Goal: Information Seeking & Learning: Learn about a topic

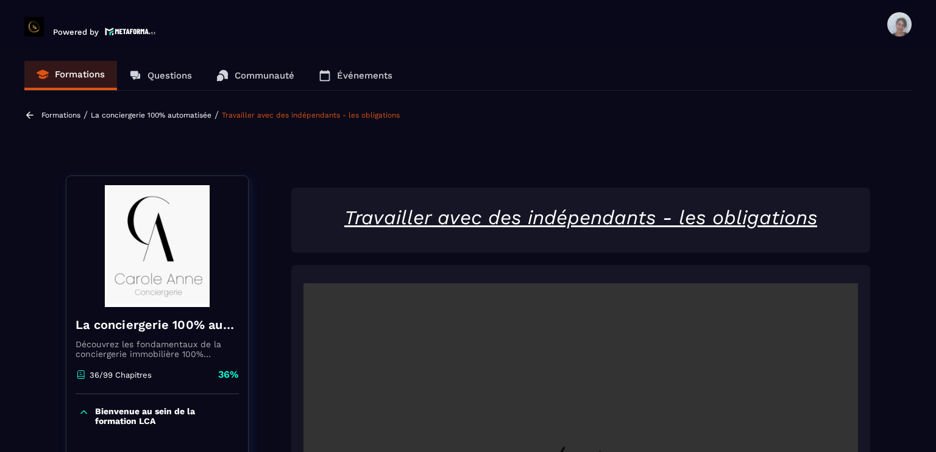
scroll to position [687, 0]
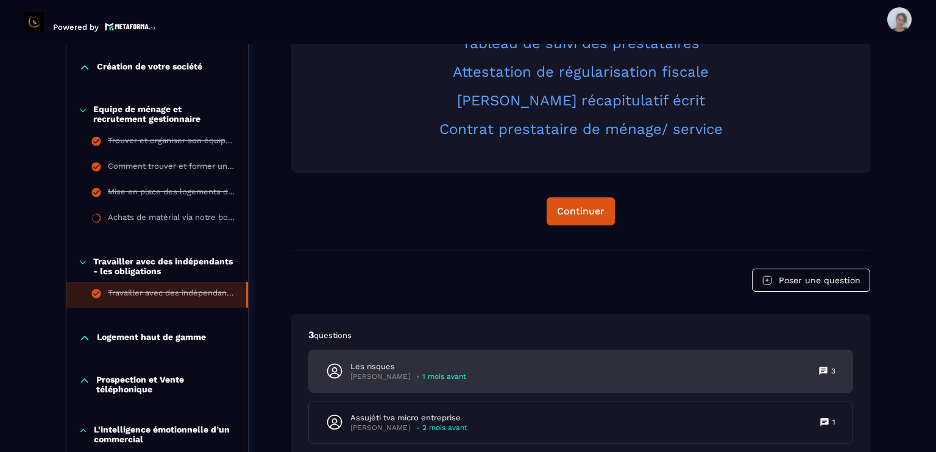
click at [605, 371] on div "Les risques [PERSON_NAME] - 1 mois avant 3" at bounding box center [580, 371] width 543 height 42
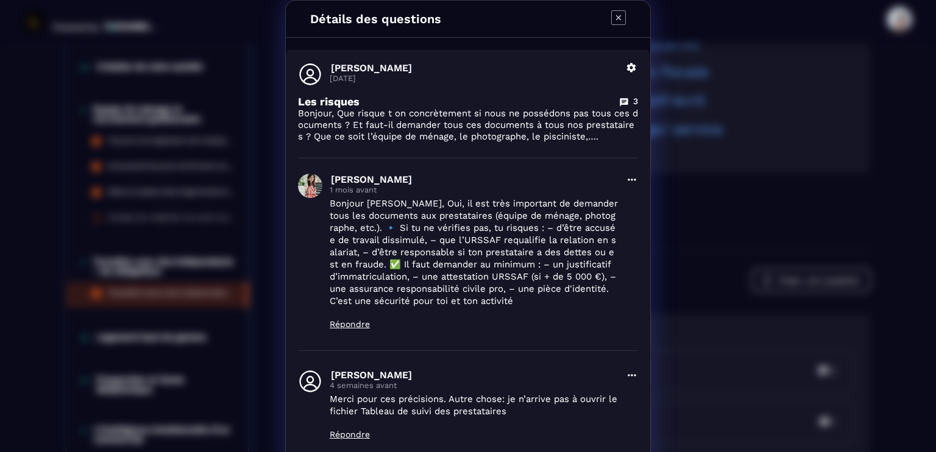
click at [612, 12] on icon "Modal window" at bounding box center [618, 17] width 15 height 15
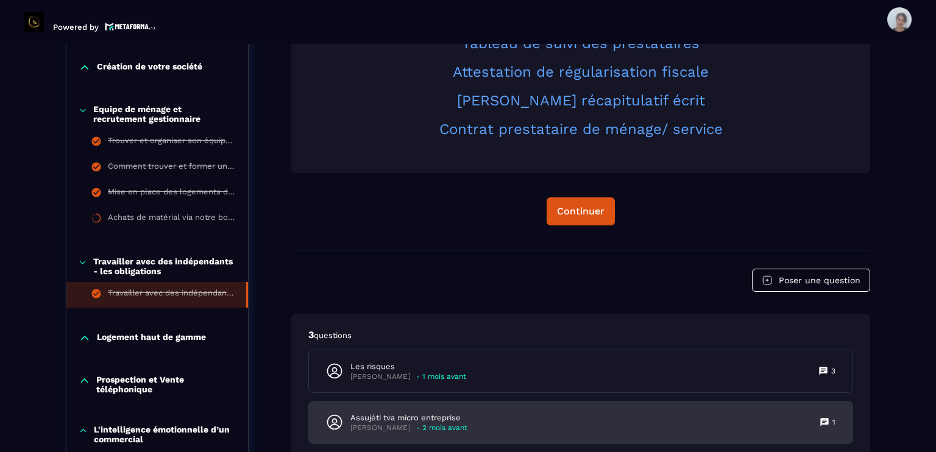
click at [566, 410] on div "Assujéti tva micro entreprise [PERSON_NAME] - 2 mois avant 1" at bounding box center [580, 423] width 543 height 42
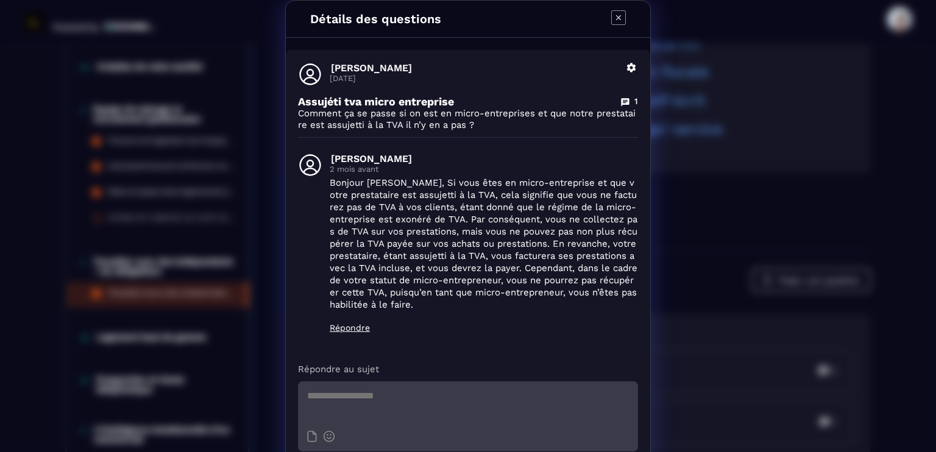
click at [614, 14] on icon "Modal window" at bounding box center [618, 17] width 15 height 15
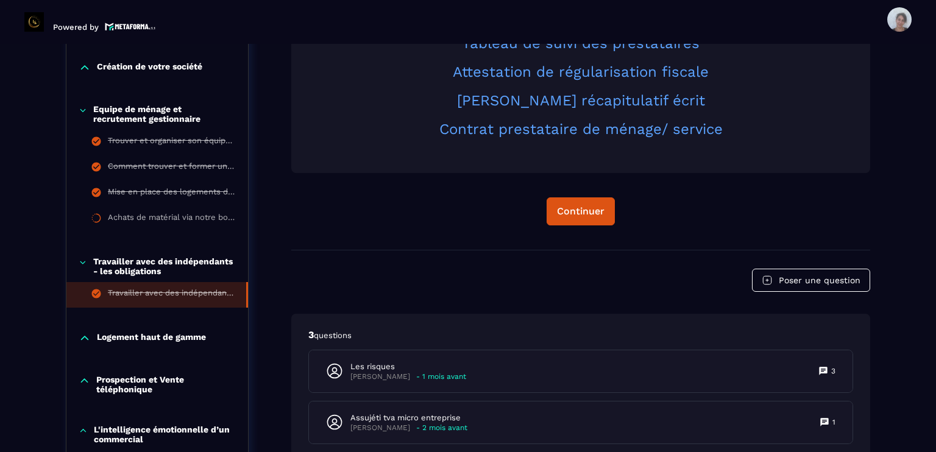
click at [935, 280] on section "Formations Questions Communauté Événements Formations / La conciergerie 100% au…" at bounding box center [468, 248] width 936 height 408
click at [278, 398] on div "La conciergerie 100% automatisée Découvrez les fondamentaux de la conciergerie …" at bounding box center [468, 315] width 804 height 1664
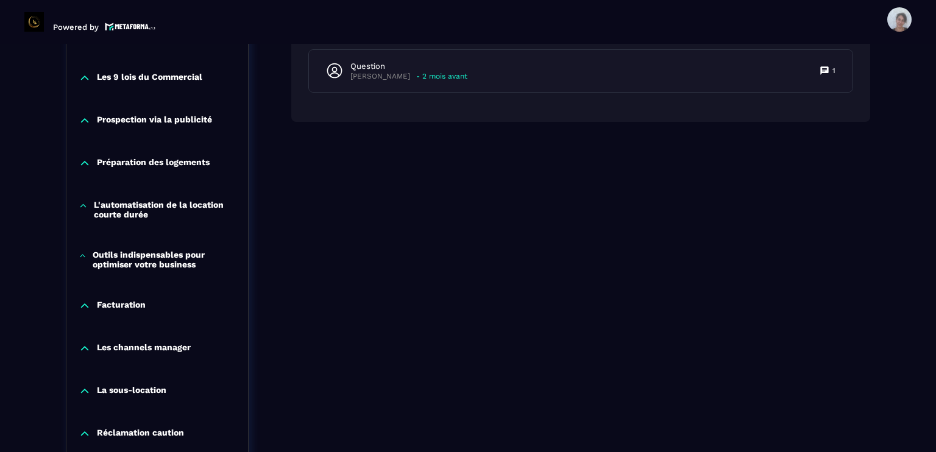
scroll to position [1175, 0]
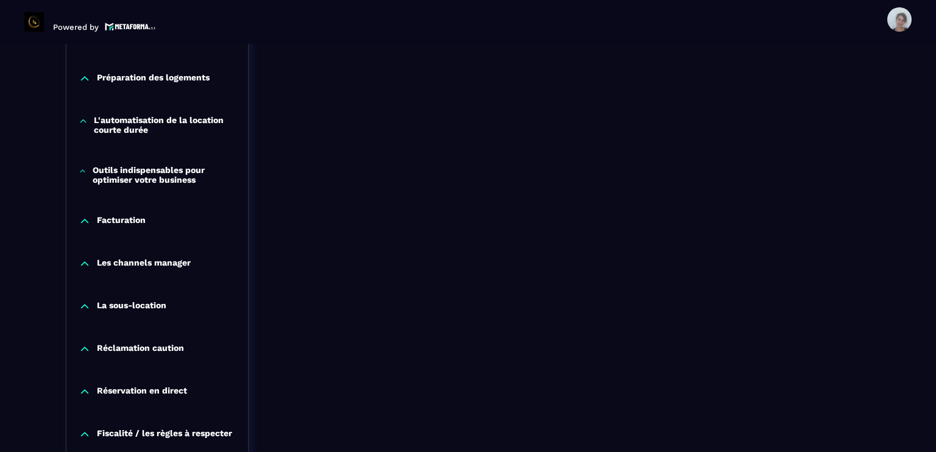
click at [137, 224] on p "Facturation" at bounding box center [121, 221] width 49 height 12
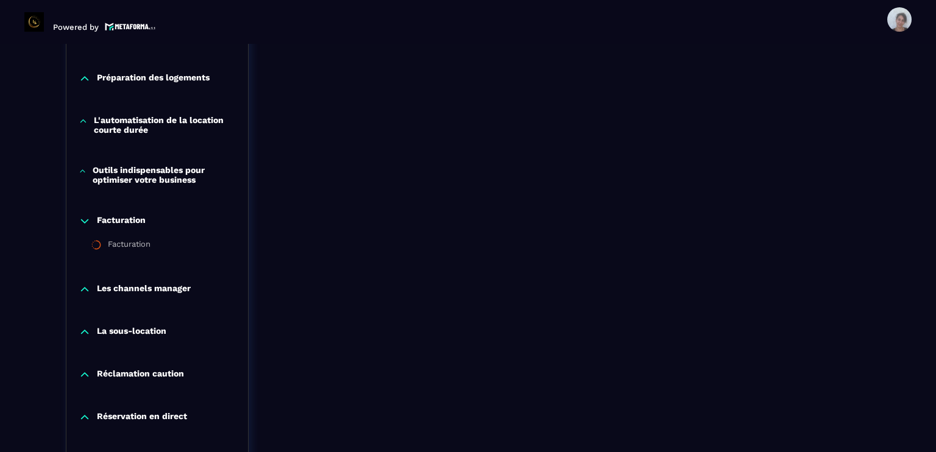
click at [243, 339] on div "La sous-location" at bounding box center [157, 335] width 182 height 43
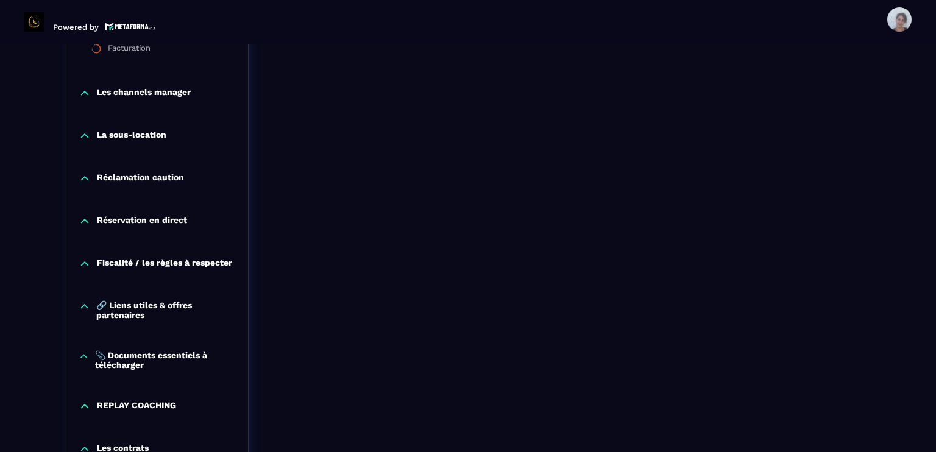
scroll to position [1370, 0]
click at [149, 221] on p "Réservation en direct" at bounding box center [142, 222] width 90 height 12
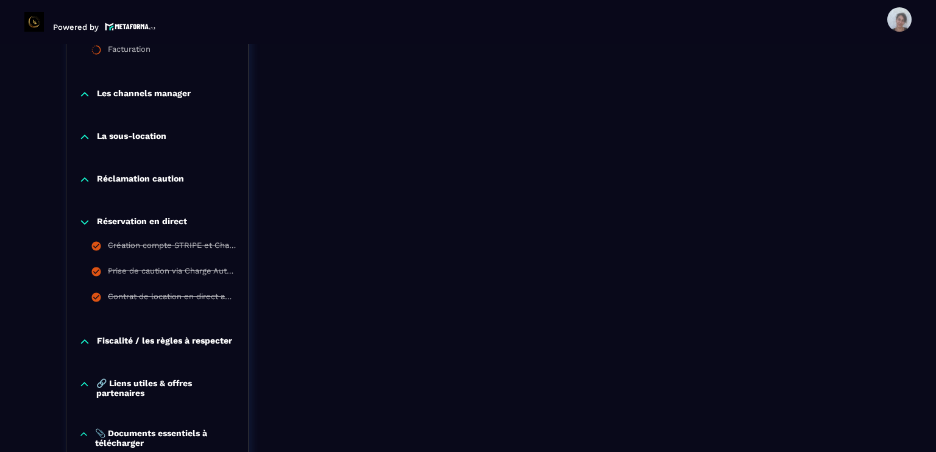
click at [165, 338] on p "Fiscalité / les règles à respecter" at bounding box center [164, 342] width 135 height 12
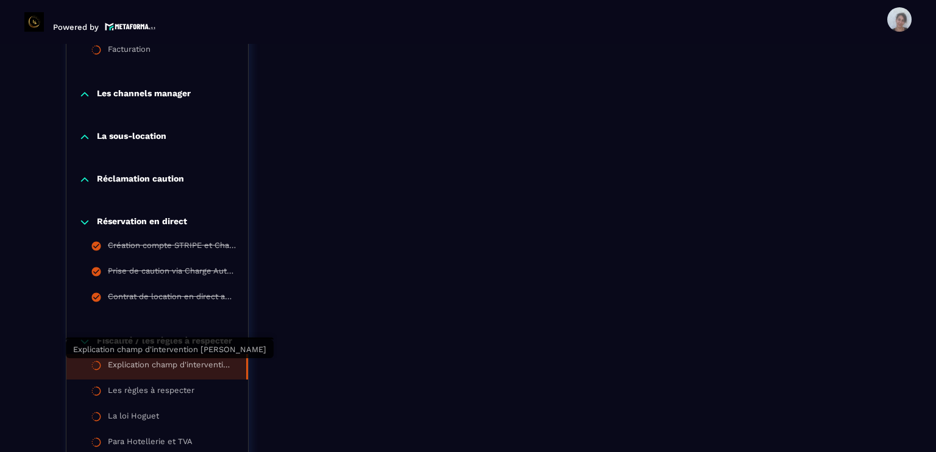
click at [168, 364] on div "Explication champ d'intervention [PERSON_NAME]" at bounding box center [171, 366] width 126 height 13
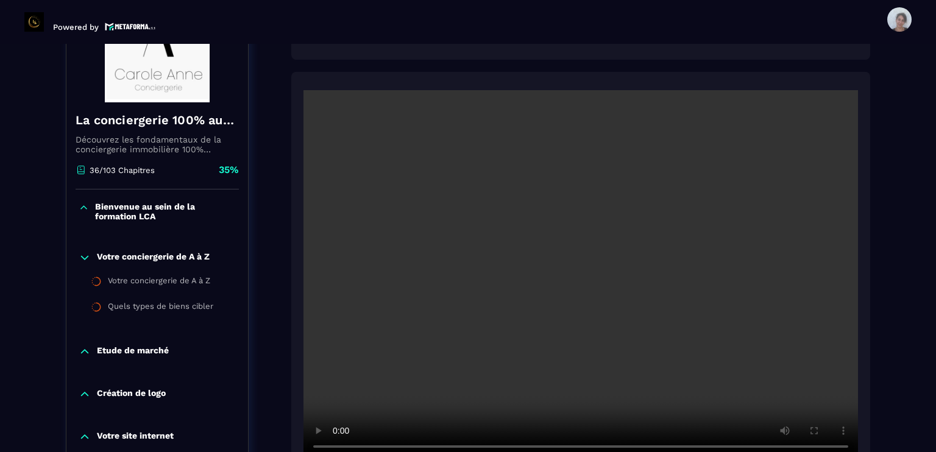
scroll to position [224, 0]
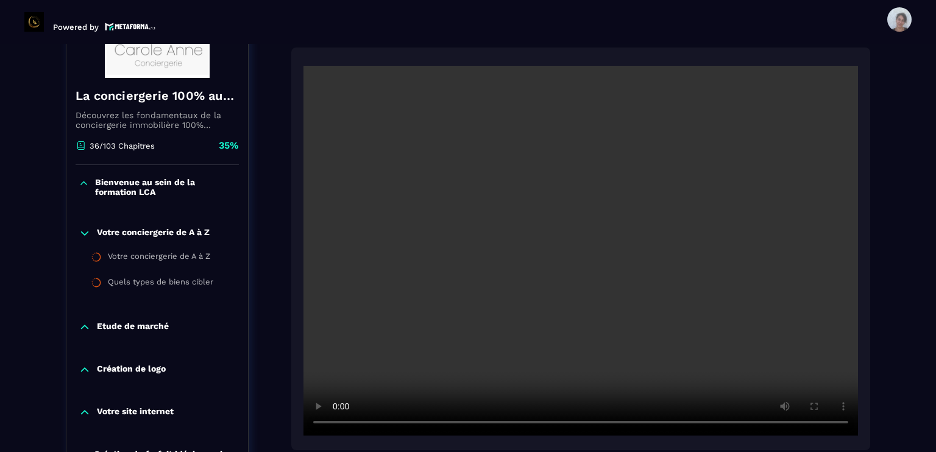
click at [916, 303] on section "Formations Questions Communauté Événements Formations / La conciergerie 100% au…" at bounding box center [468, 248] width 936 height 408
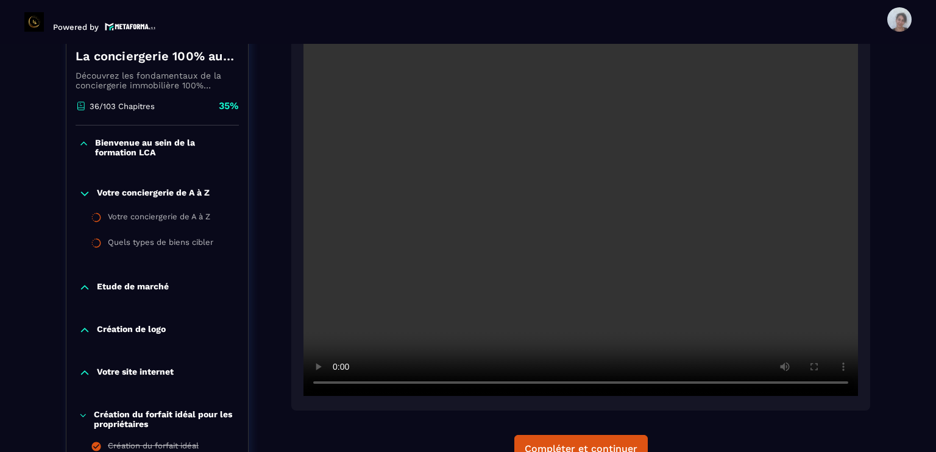
scroll to position [273, 0]
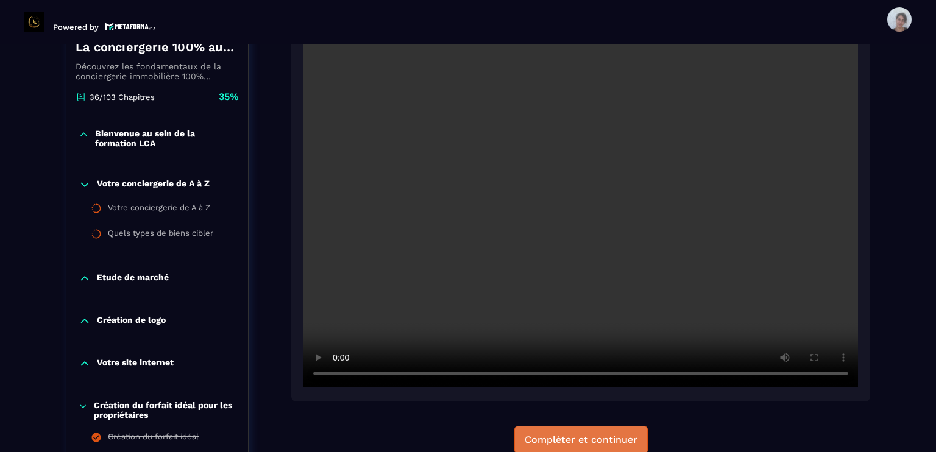
click at [586, 435] on div "Compléter et continuer" at bounding box center [581, 440] width 113 height 12
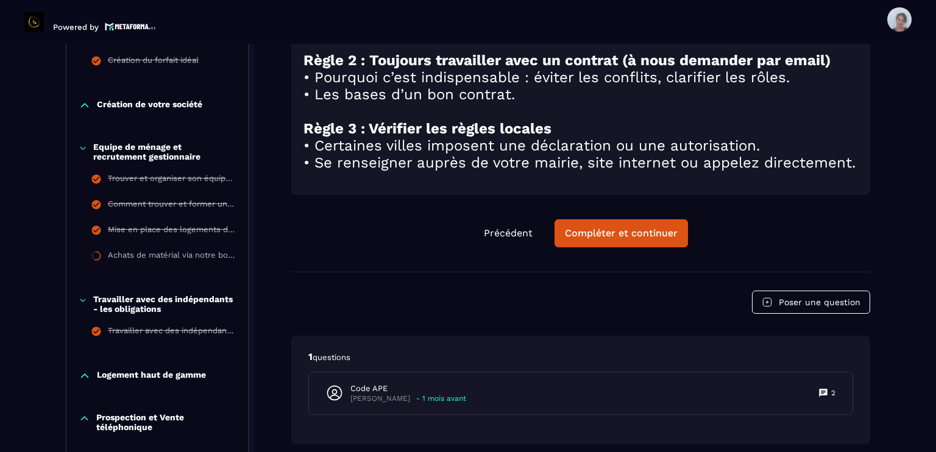
scroll to position [658, 0]
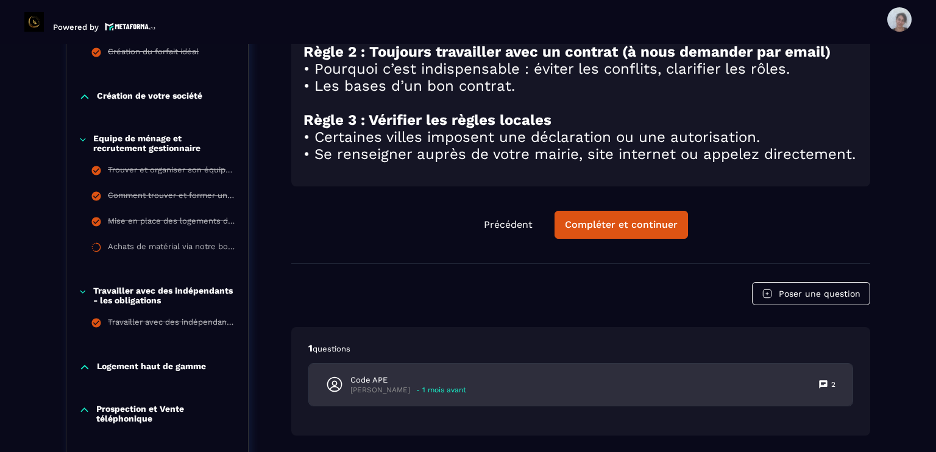
click at [559, 384] on div "Code APE [PERSON_NAME] - 1 mois avant 2" at bounding box center [580, 385] width 543 height 42
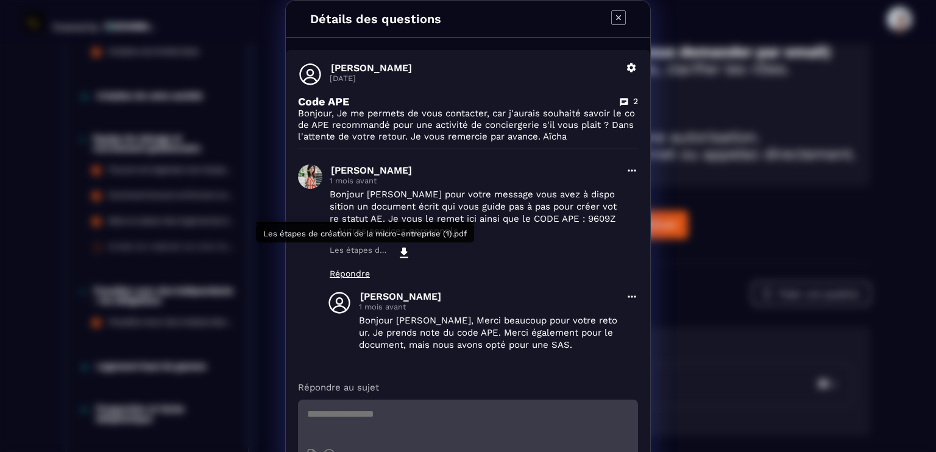
click at [397, 250] on icon "Modal window" at bounding box center [404, 253] width 15 height 15
click at [611, 11] on icon "Modal window" at bounding box center [618, 17] width 15 height 15
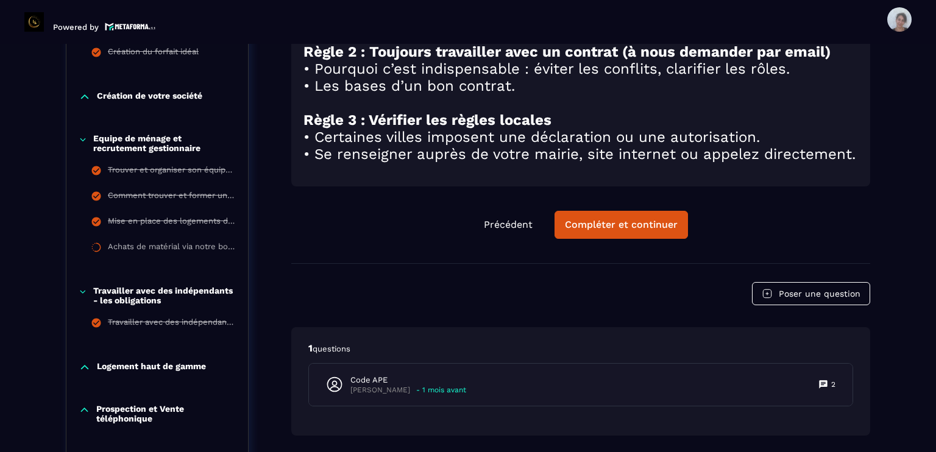
click at [935, 263] on section "Formations Questions Communauté Événements Formations / La conciergerie 100% au…" at bounding box center [468, 248] width 936 height 408
click at [639, 231] on div "Compléter et continuer" at bounding box center [621, 225] width 113 height 12
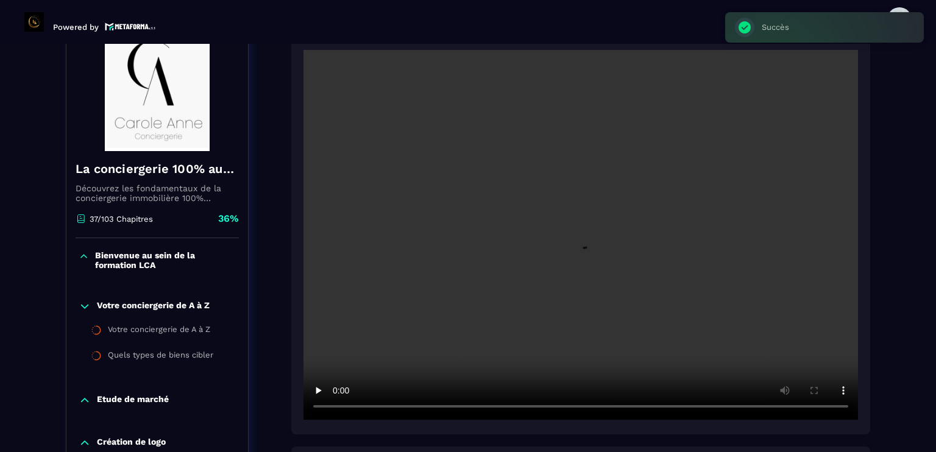
scroll to position [127, 0]
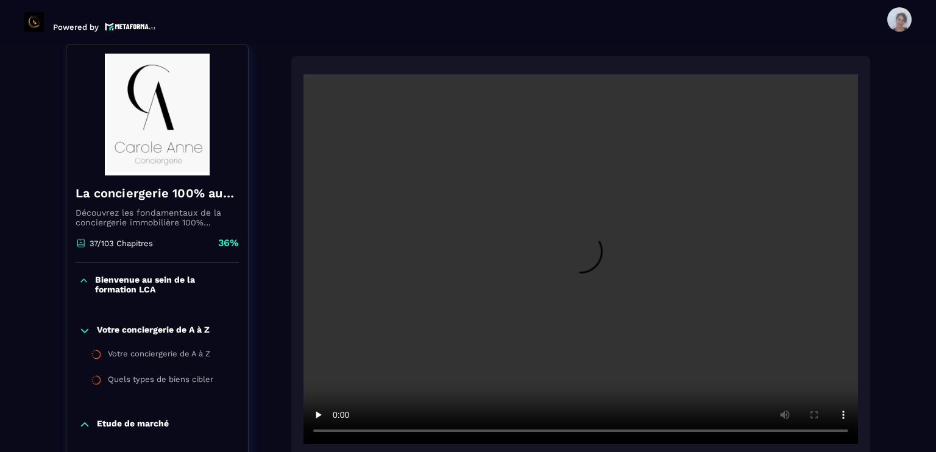
click at [239, 338] on div "Votre conciergerie de A à Z Votre conciergerie de A à Z Quels types de biens ci…" at bounding box center [157, 360] width 182 height 94
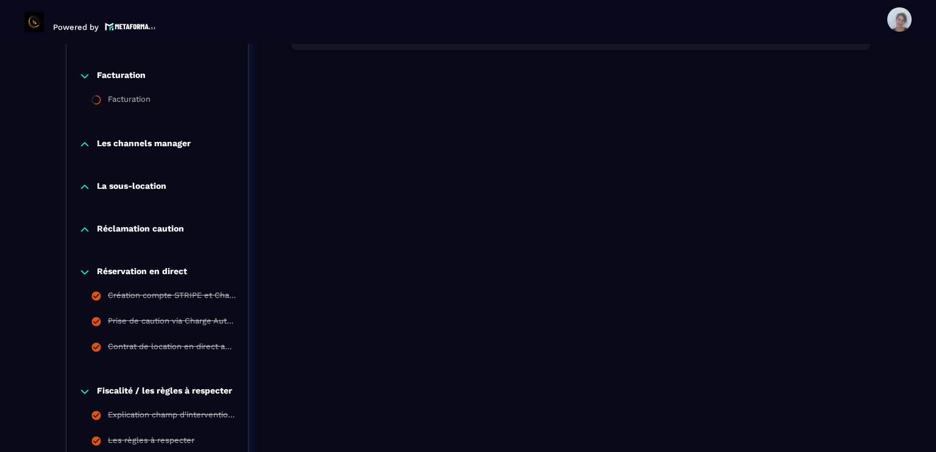
scroll to position [1321, 0]
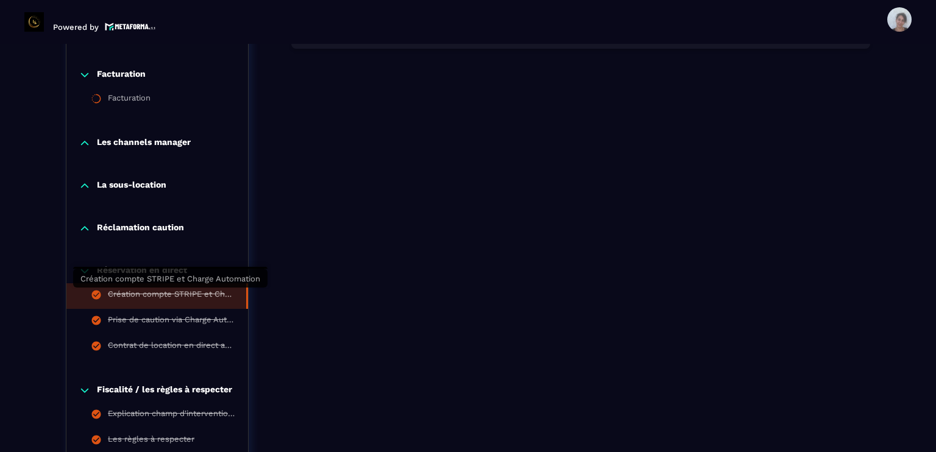
click at [200, 289] on div "Création compte STRIPE et Charge Automation" at bounding box center [171, 295] width 126 height 13
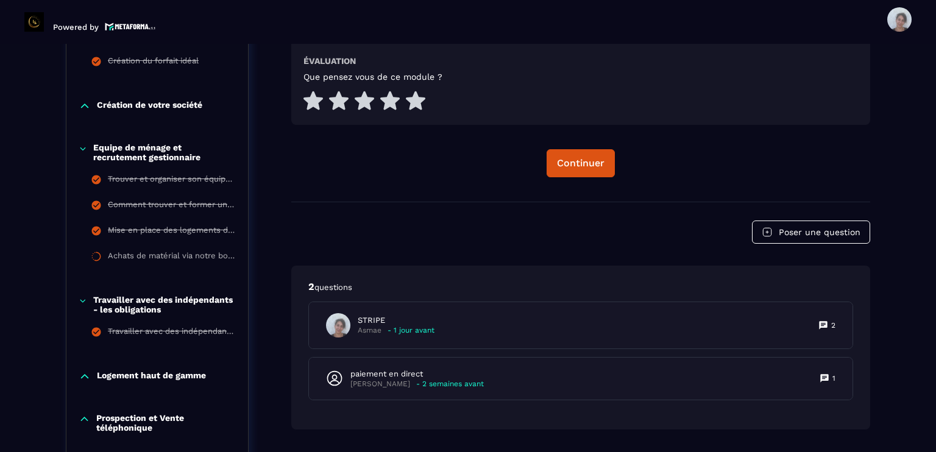
scroll to position [663, 0]
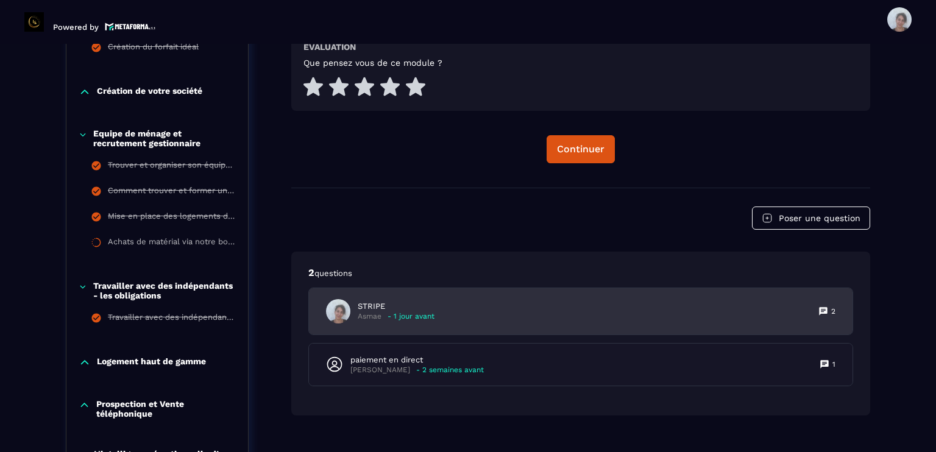
click at [436, 303] on div "STRIPE Asmae - 1 jour avant 2" at bounding box center [580, 311] width 543 height 46
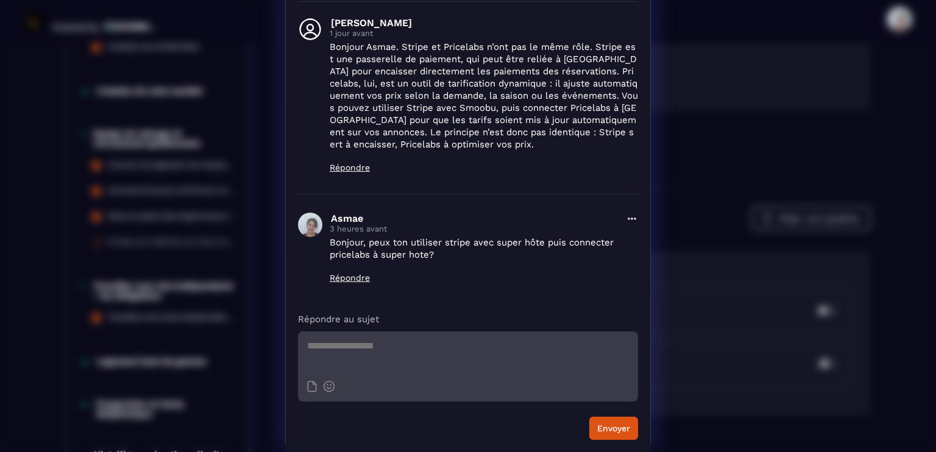
scroll to position [0, 0]
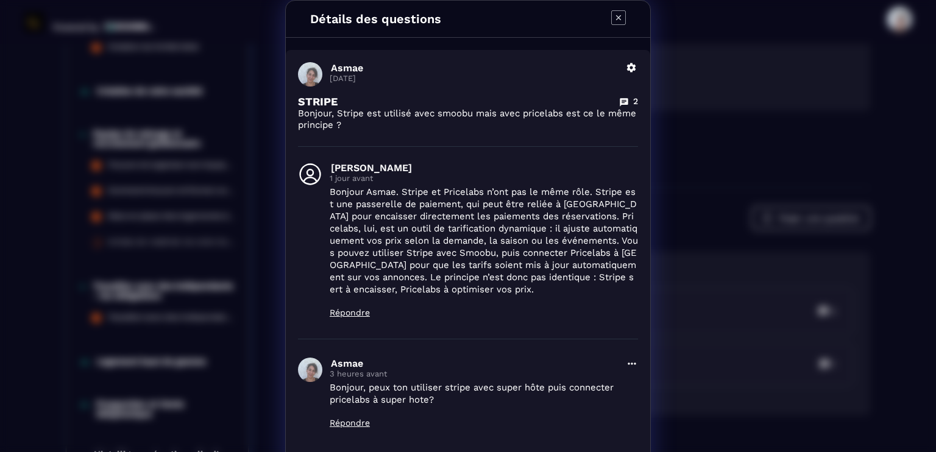
click at [612, 12] on icon "Modal window" at bounding box center [618, 17] width 15 height 15
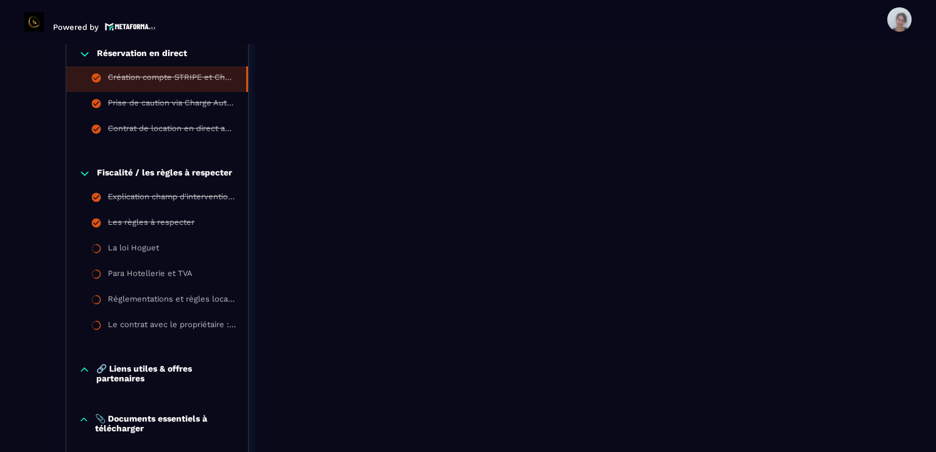
scroll to position [1540, 0]
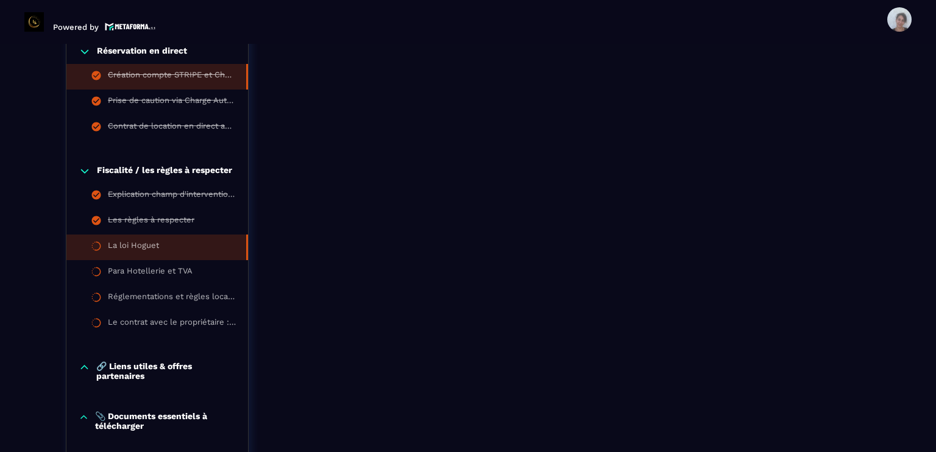
click at [186, 241] on li "La loi Hoguet" at bounding box center [157, 248] width 182 height 26
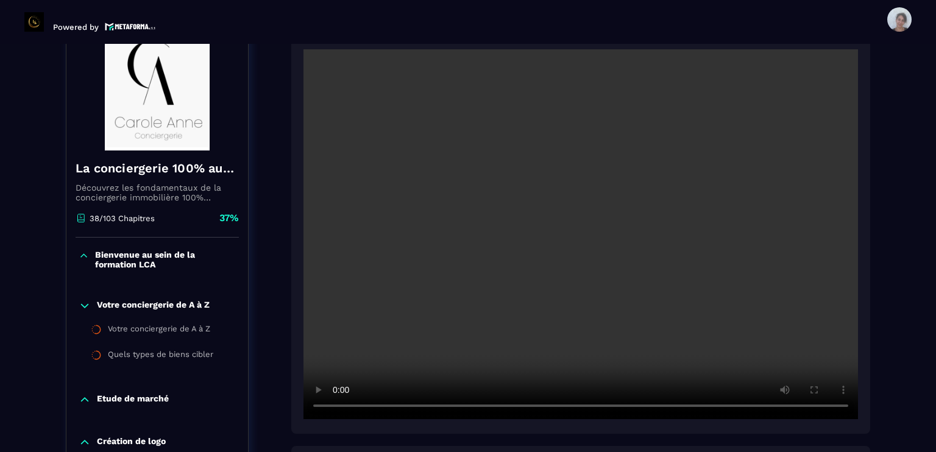
scroll to position [151, 0]
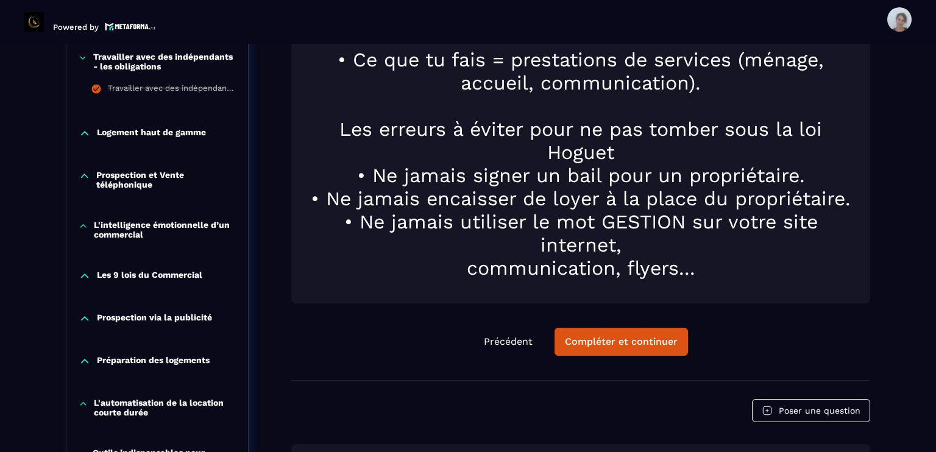
scroll to position [931, 0]
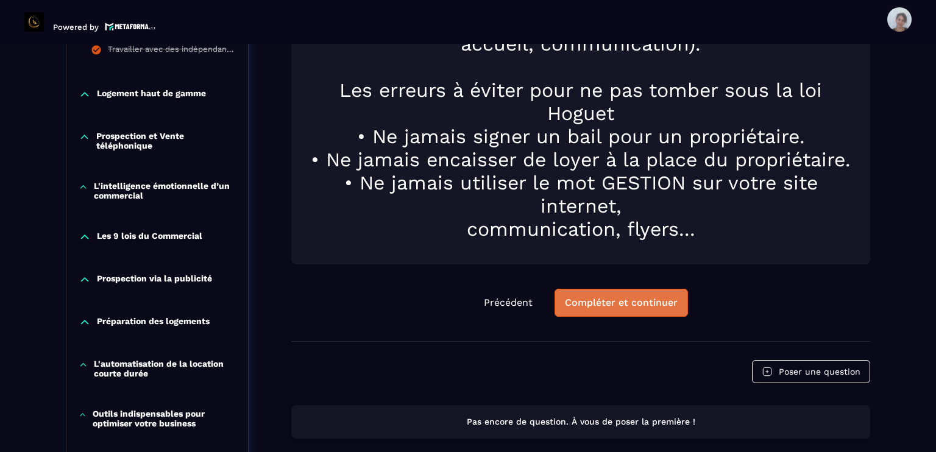
click at [643, 297] on div "Compléter et continuer" at bounding box center [621, 303] width 113 height 12
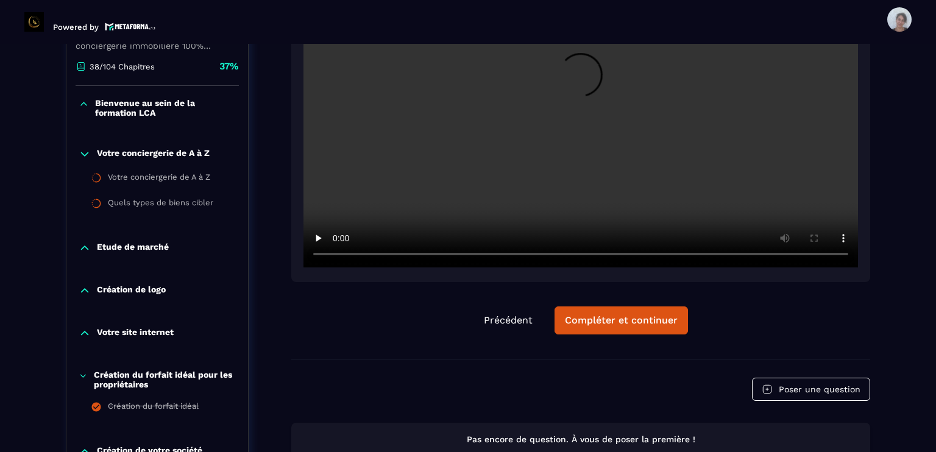
scroll to position [341, 0]
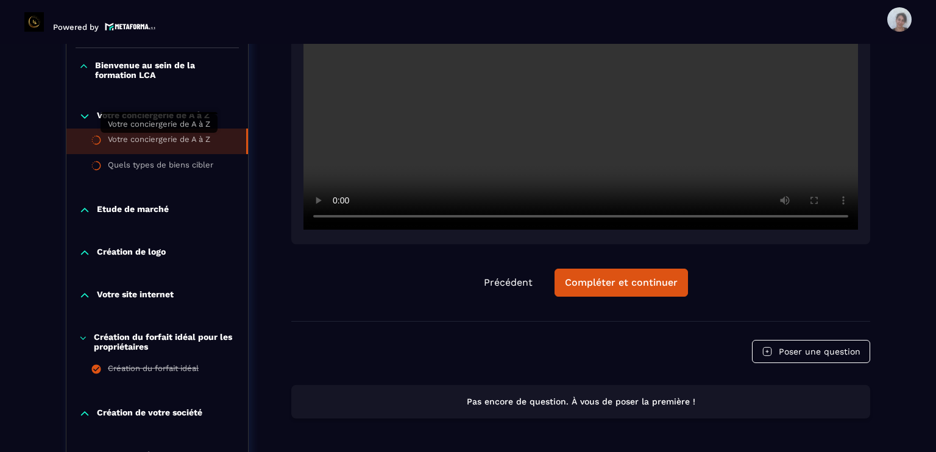
click at [204, 138] on div "Votre conciergerie de A à Z" at bounding box center [159, 141] width 102 height 13
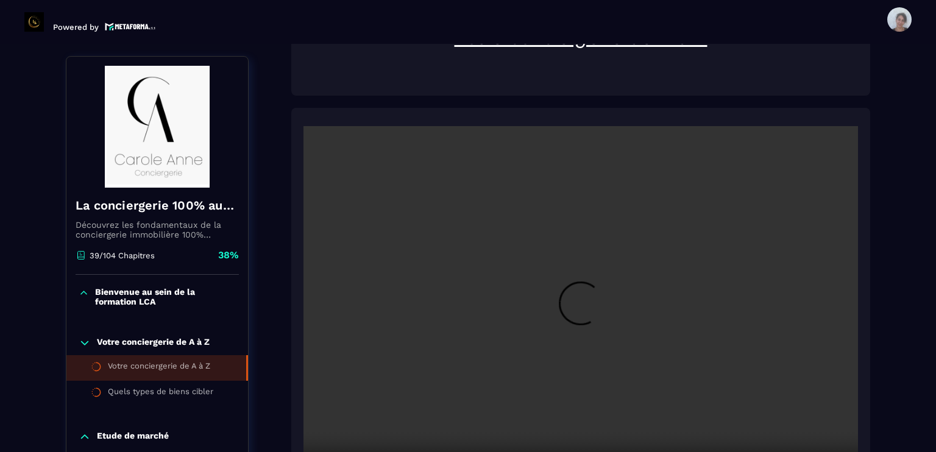
scroll to position [127, 0]
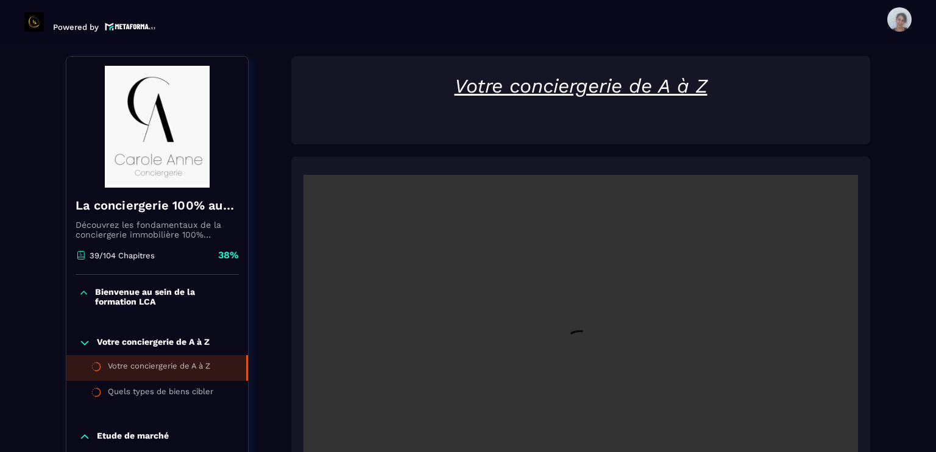
click at [924, 298] on section "Formations Questions Communauté Événements Formations / La conciergerie 100% au…" at bounding box center [468, 248] width 936 height 408
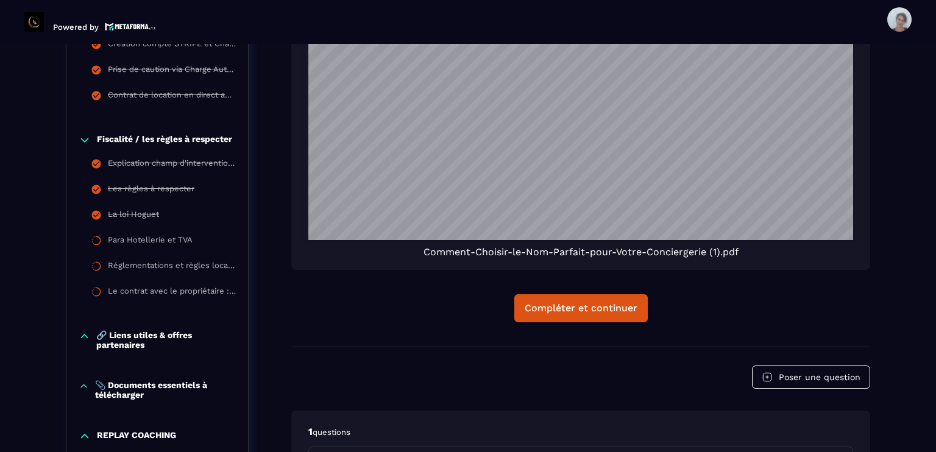
scroll to position [1833, 0]
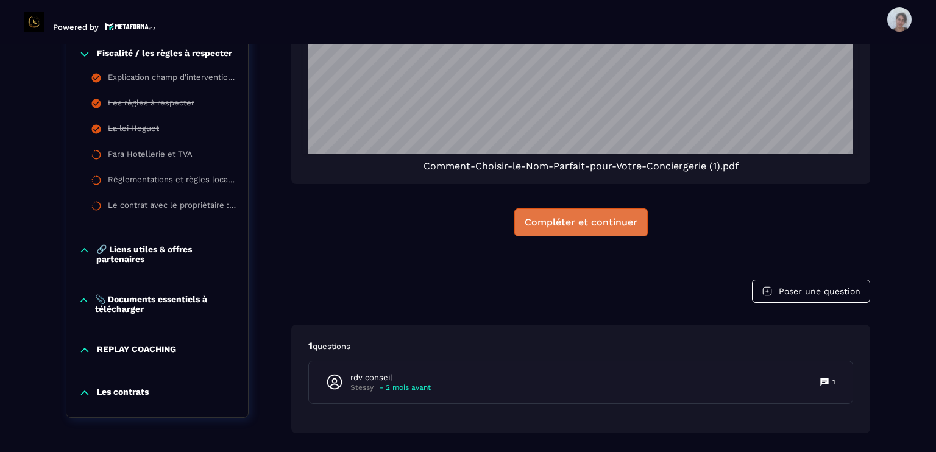
click at [634, 218] on div "Compléter et continuer" at bounding box center [581, 222] width 113 height 12
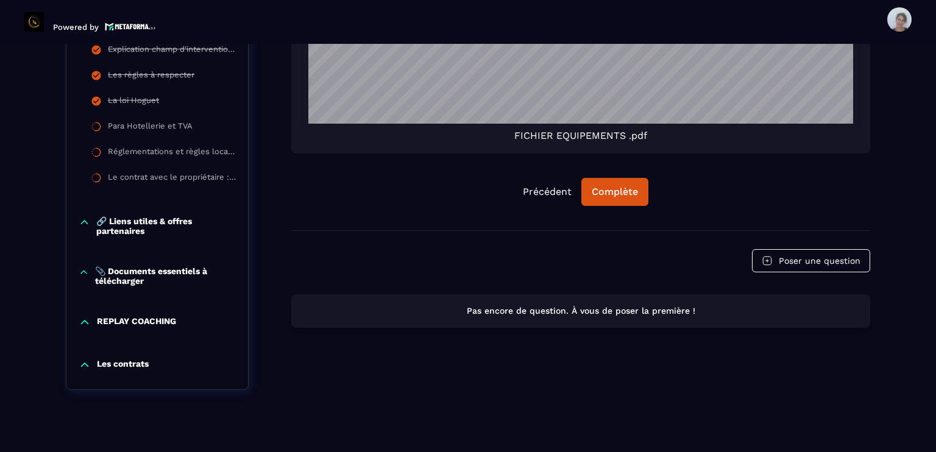
scroll to position [1701, 0]
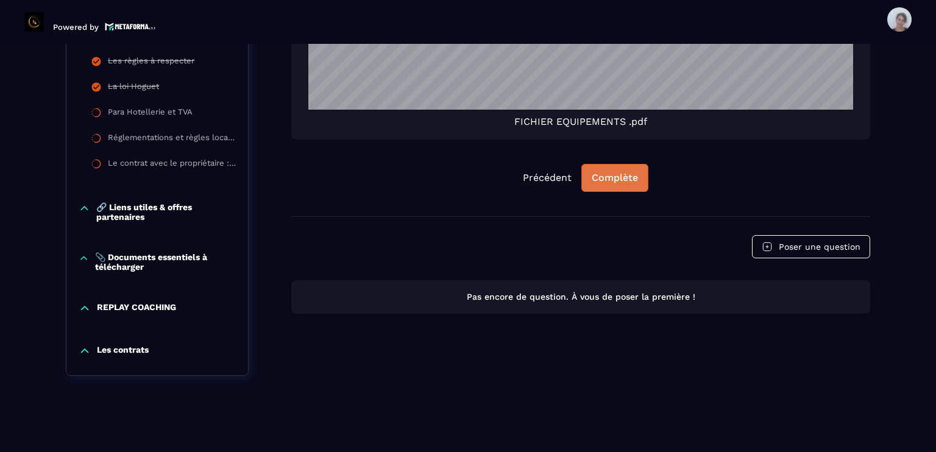
click at [619, 165] on button "Complète" at bounding box center [614, 178] width 67 height 28
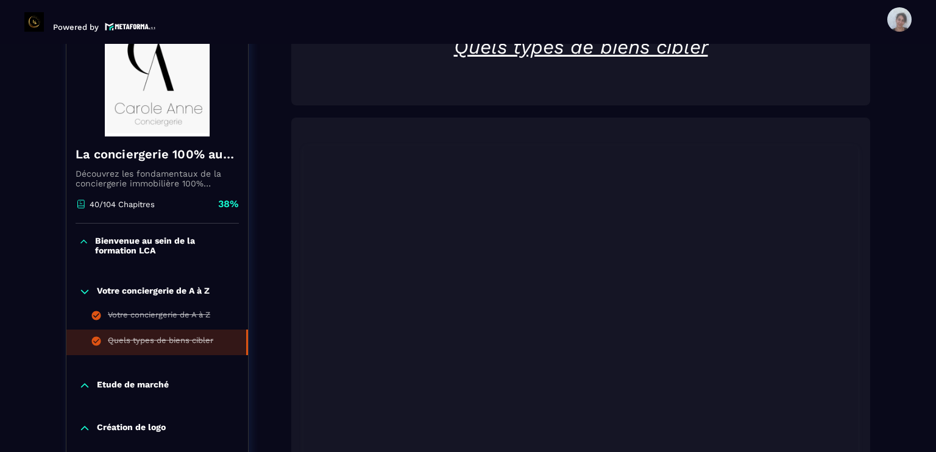
scroll to position [190, 0]
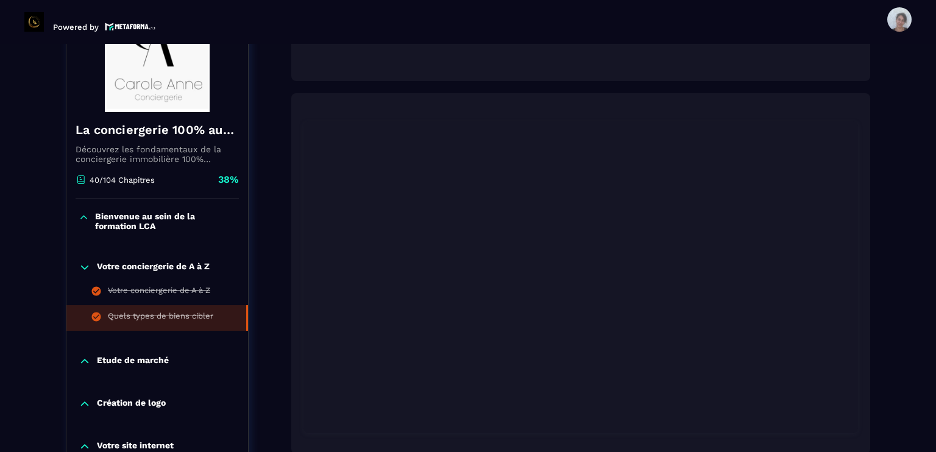
click at [148, 355] on p "Etude de marché" at bounding box center [133, 361] width 72 height 12
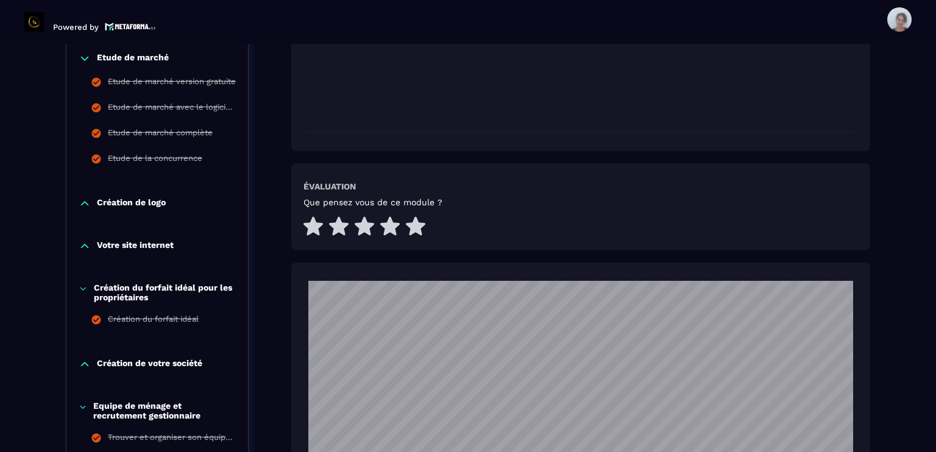
scroll to position [531, 0]
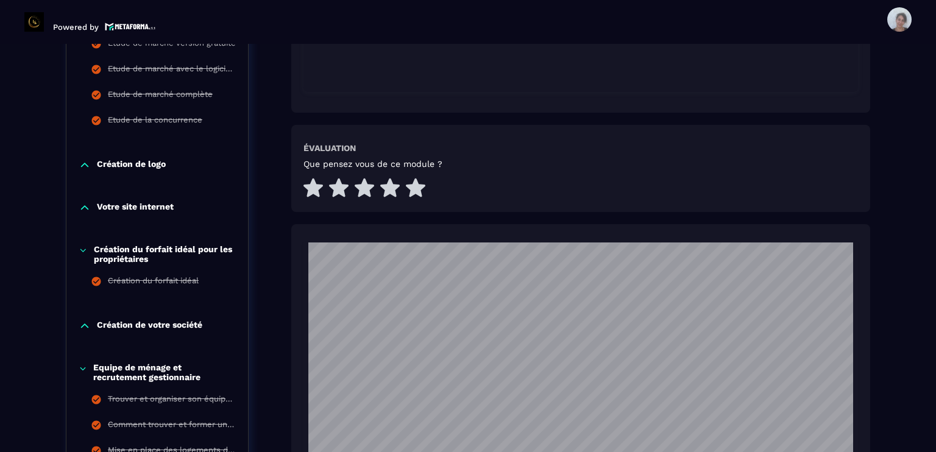
click at [152, 166] on p "Création de logo" at bounding box center [131, 165] width 69 height 12
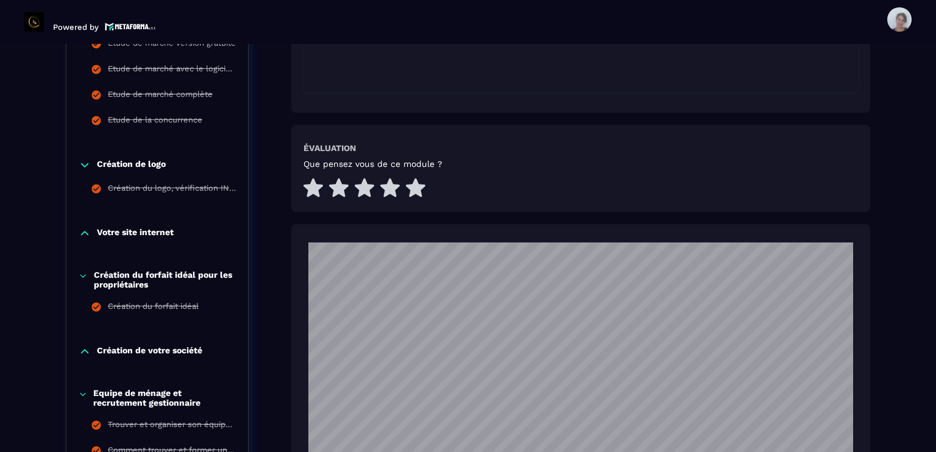
click at [146, 228] on p "Votre site internet" at bounding box center [135, 233] width 77 height 12
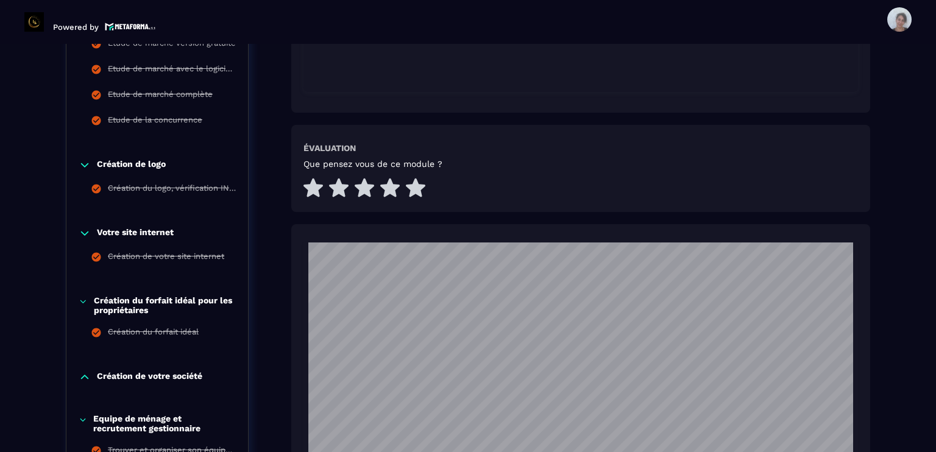
click at [168, 377] on p "Création de votre société" at bounding box center [149, 377] width 105 height 12
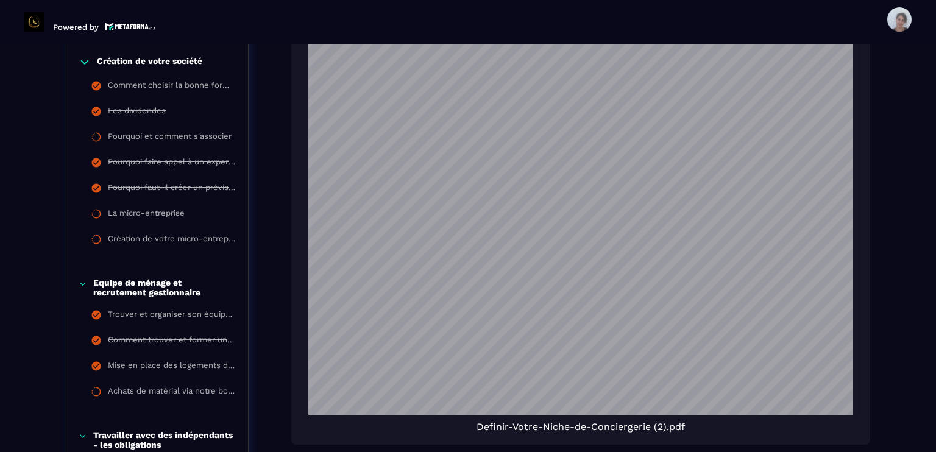
scroll to position [848, 0]
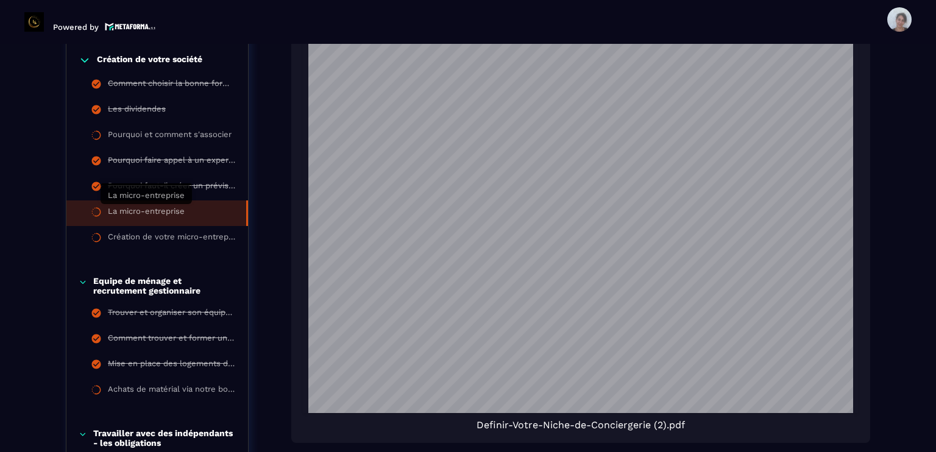
click at [166, 210] on div "La micro-entreprise" at bounding box center [146, 213] width 77 height 13
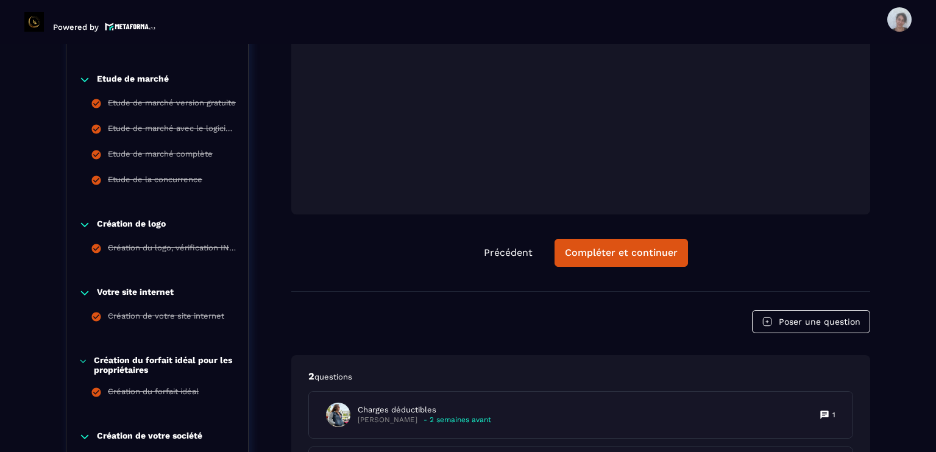
scroll to position [517, 0]
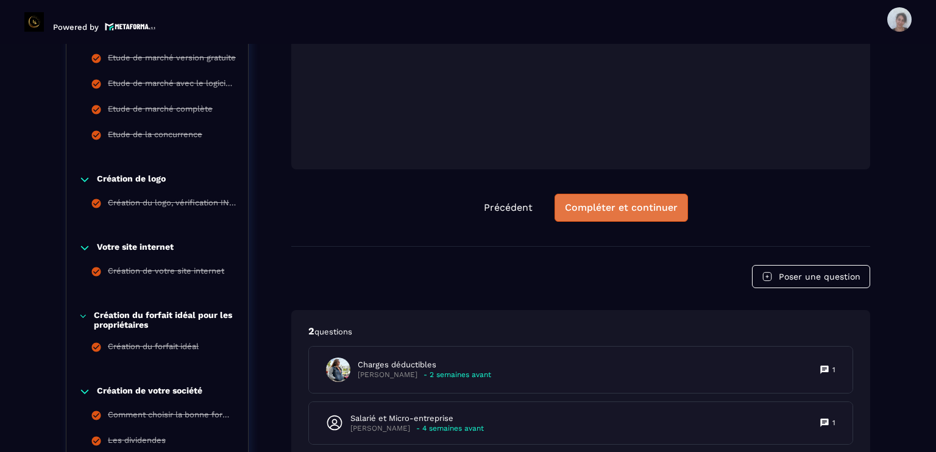
click at [634, 210] on div "Compléter et continuer" at bounding box center [621, 208] width 113 height 12
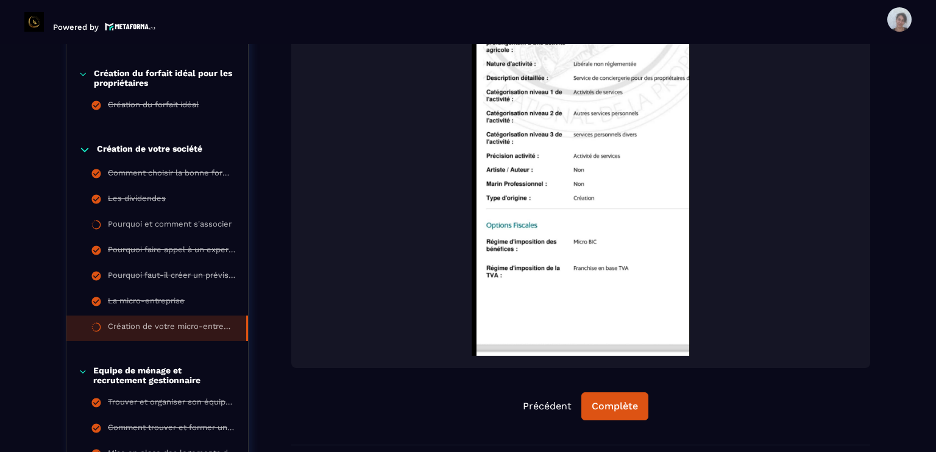
scroll to position [760, 0]
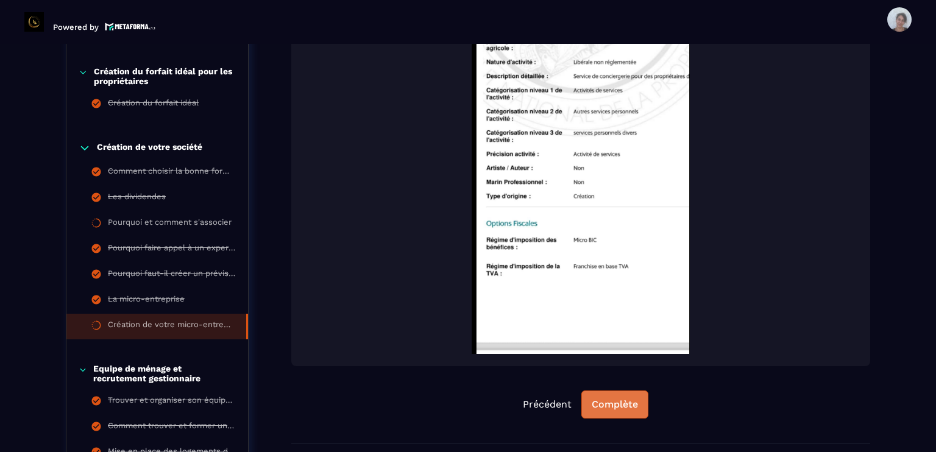
click at [611, 403] on div "Complète" at bounding box center [615, 404] width 46 height 12
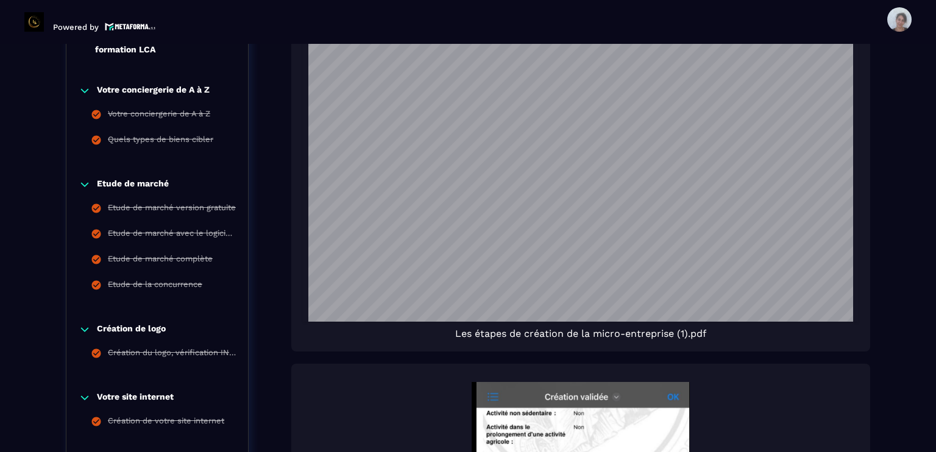
scroll to position [390, 0]
